Goal: Task Accomplishment & Management: Manage account settings

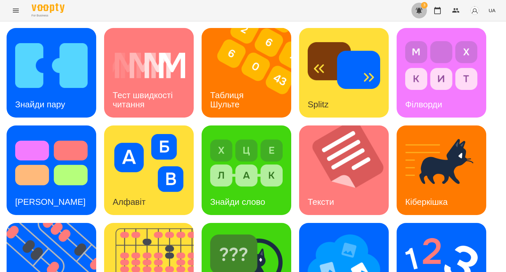
click at [421, 10] on icon "button" at bounding box center [419, 11] width 7 height 6
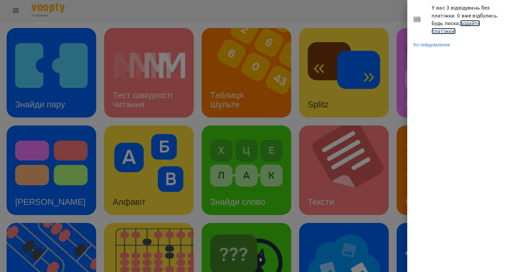
click at [473, 23] on link "додайте платіжки!" at bounding box center [456, 27] width 48 height 14
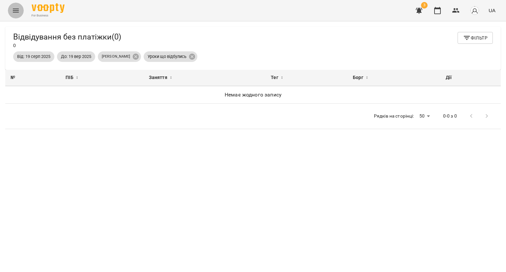
click at [14, 11] on icon "Menu" at bounding box center [16, 11] width 8 height 8
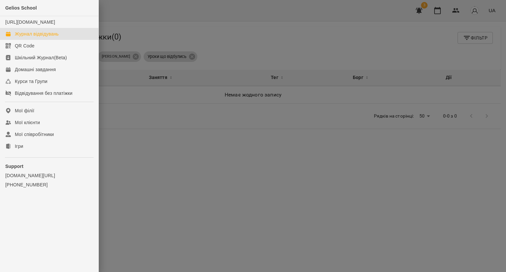
click at [23, 37] on div "Журнал відвідувань" at bounding box center [37, 34] width 44 height 7
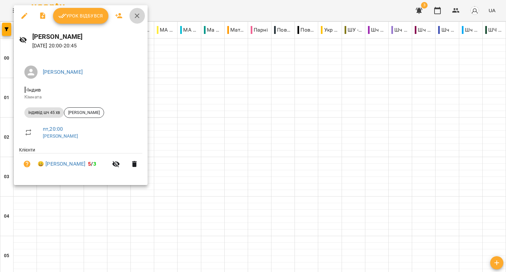
click at [137, 20] on button "button" at bounding box center [137, 16] width 16 height 16
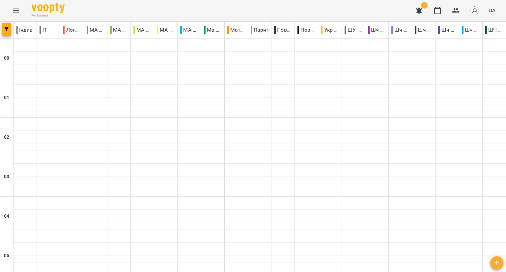
click at [16, 9] on icon "Menu" at bounding box center [16, 11] width 8 height 8
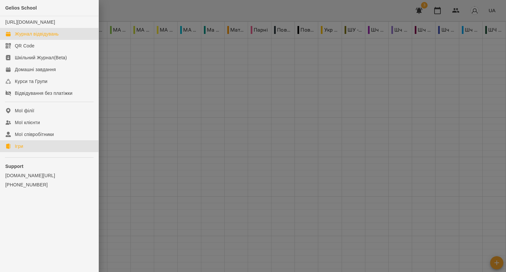
click at [22, 150] on div "Ігри" at bounding box center [19, 146] width 8 height 7
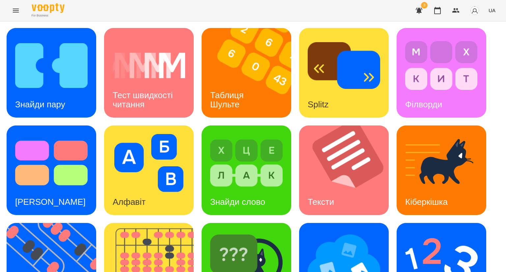
click at [17, 14] on icon "Menu" at bounding box center [16, 11] width 8 height 8
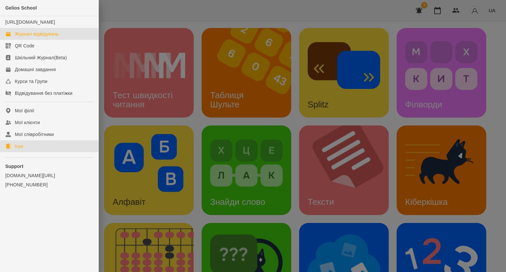
click at [38, 37] on div "Журнал відвідувань" at bounding box center [37, 34] width 44 height 7
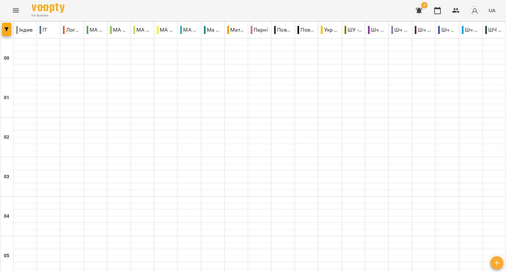
scroll to position [723, 0]
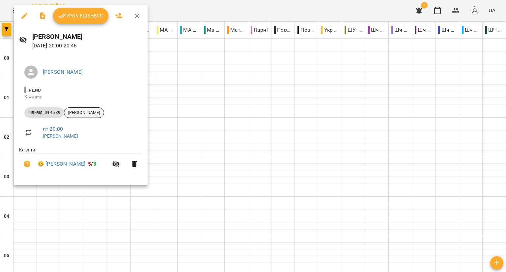
click at [77, 112] on span "[PERSON_NAME]" at bounding box center [84, 113] width 40 height 6
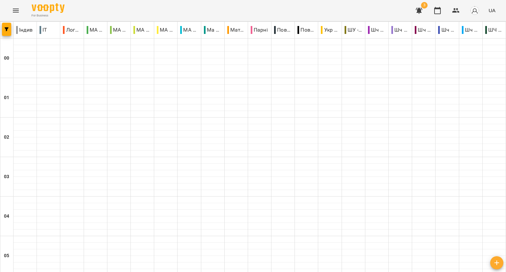
scroll to position [708, 0]
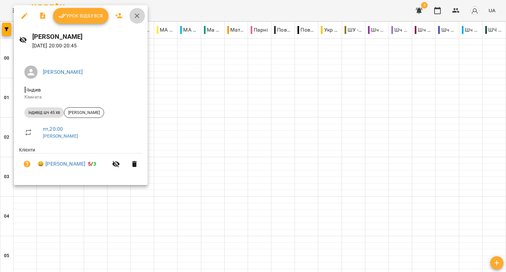
click at [135, 14] on icon "button" at bounding box center [137, 16] width 8 height 8
